Goal: Find specific page/section: Find specific page/section

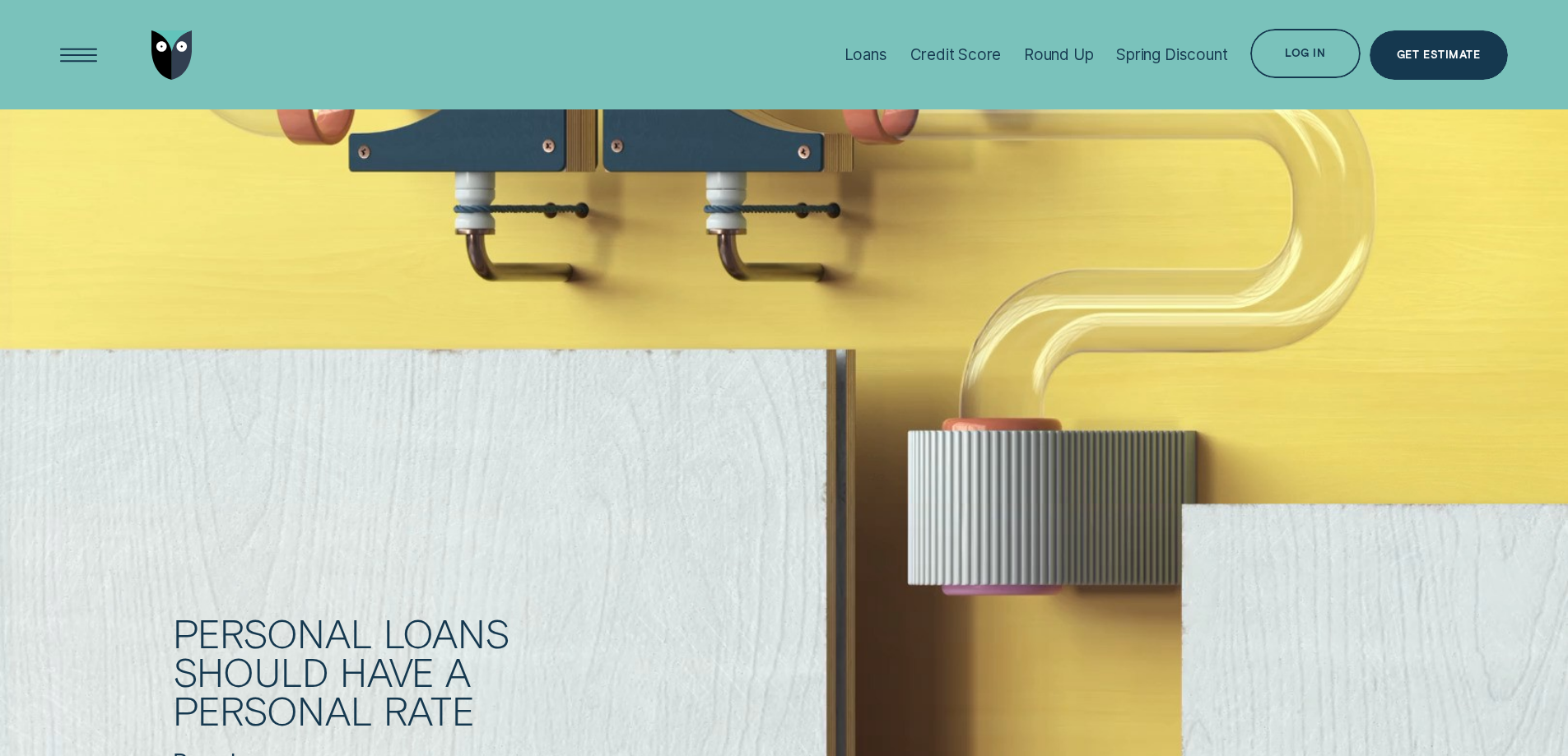
scroll to position [1233, 0]
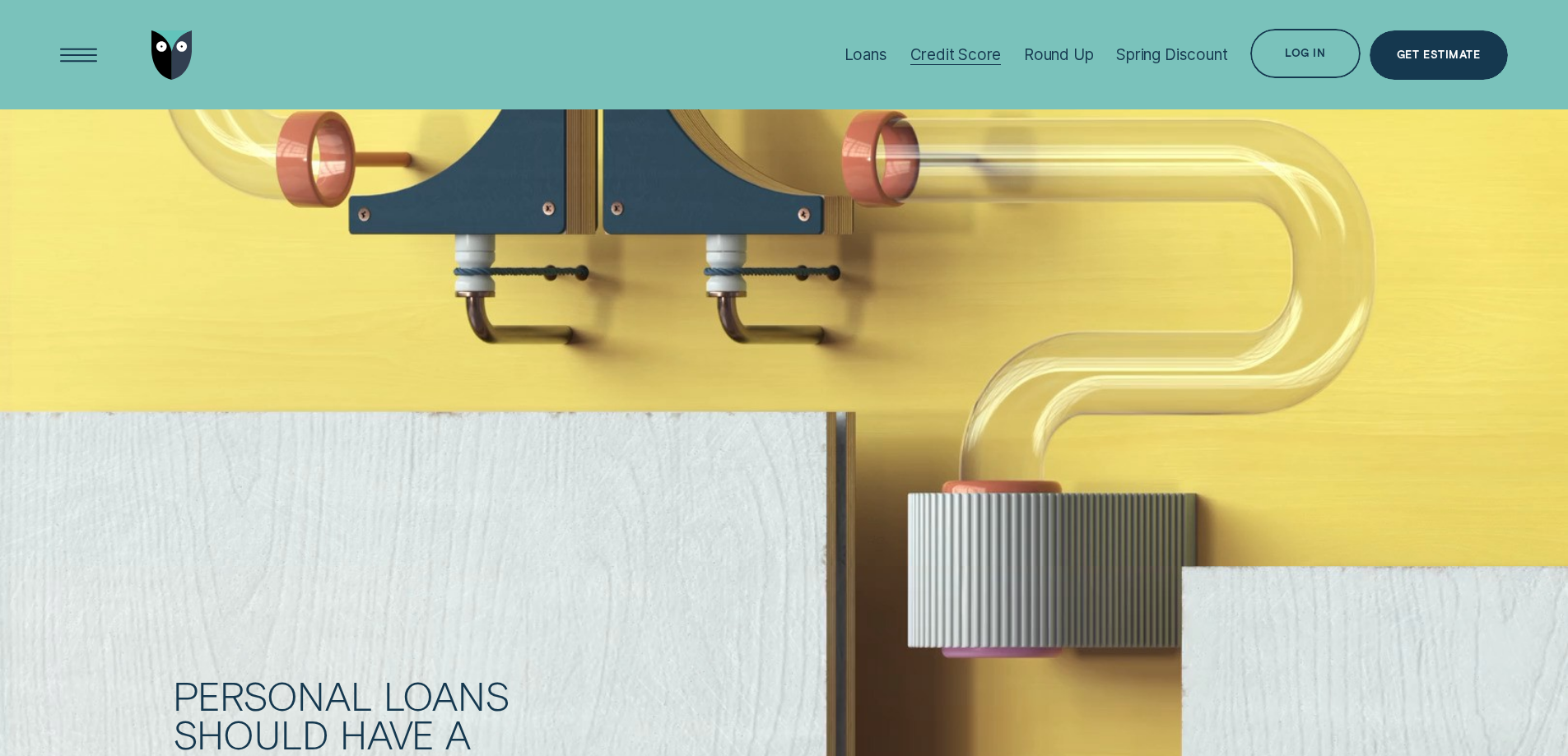
click at [960, 42] on div "Credit Score" at bounding box center [956, 54] width 91 height 109
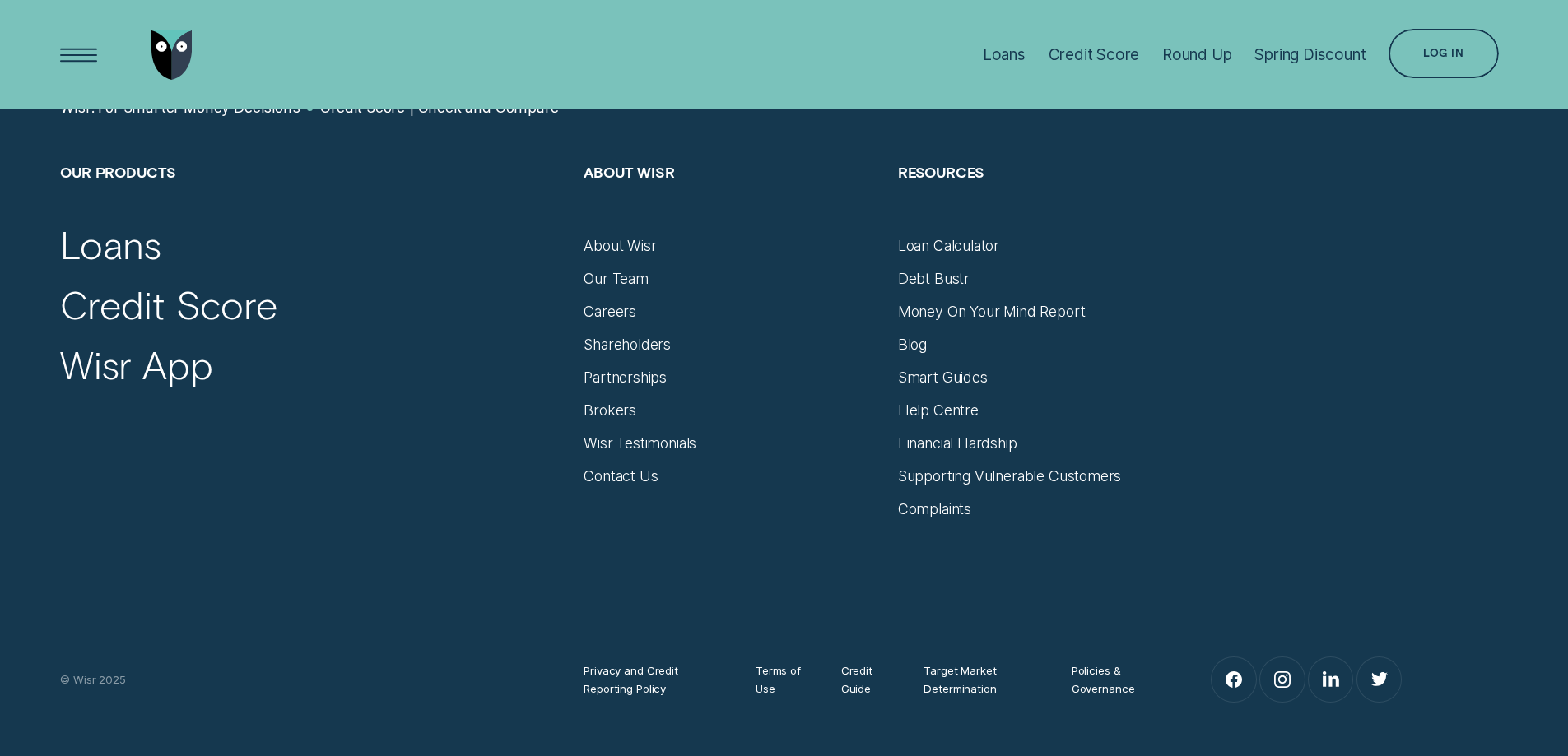
scroll to position [8338, 0]
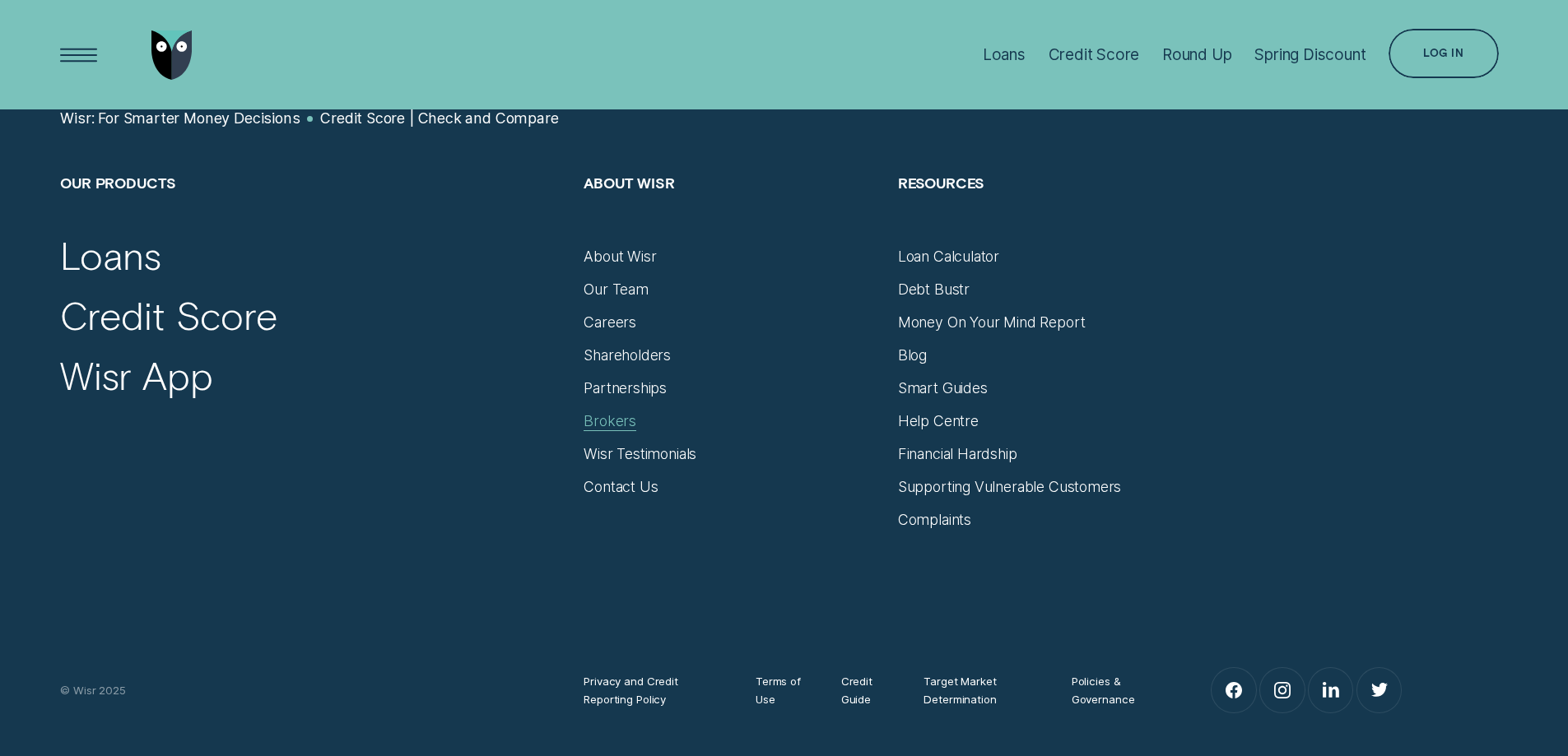
click at [624, 425] on div "Brokers" at bounding box center [610, 421] width 53 height 18
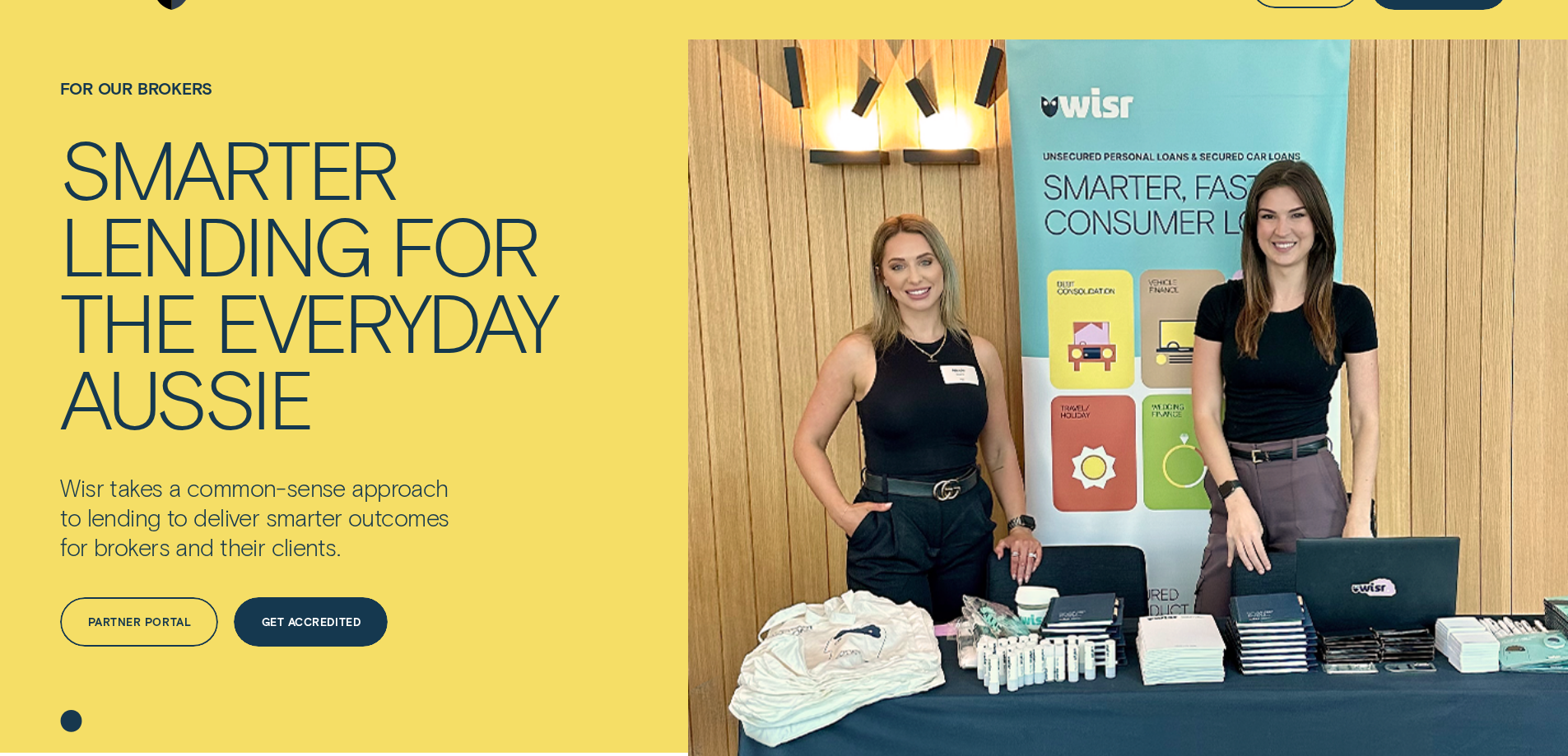
scroll to position [164, 0]
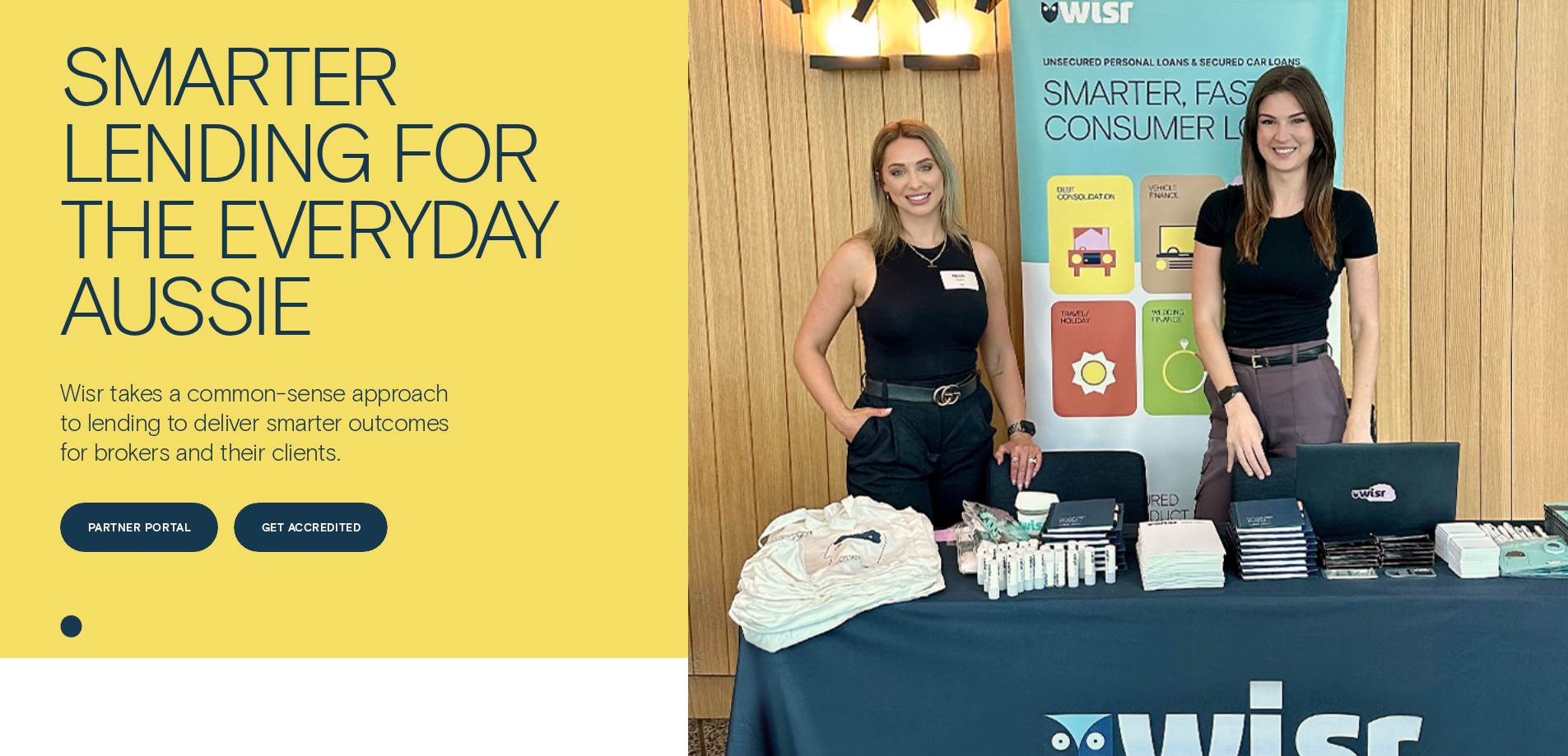
click at [147, 532] on div "Partner Portal" at bounding box center [139, 528] width 103 height 10
